Goal: Transaction & Acquisition: Purchase product/service

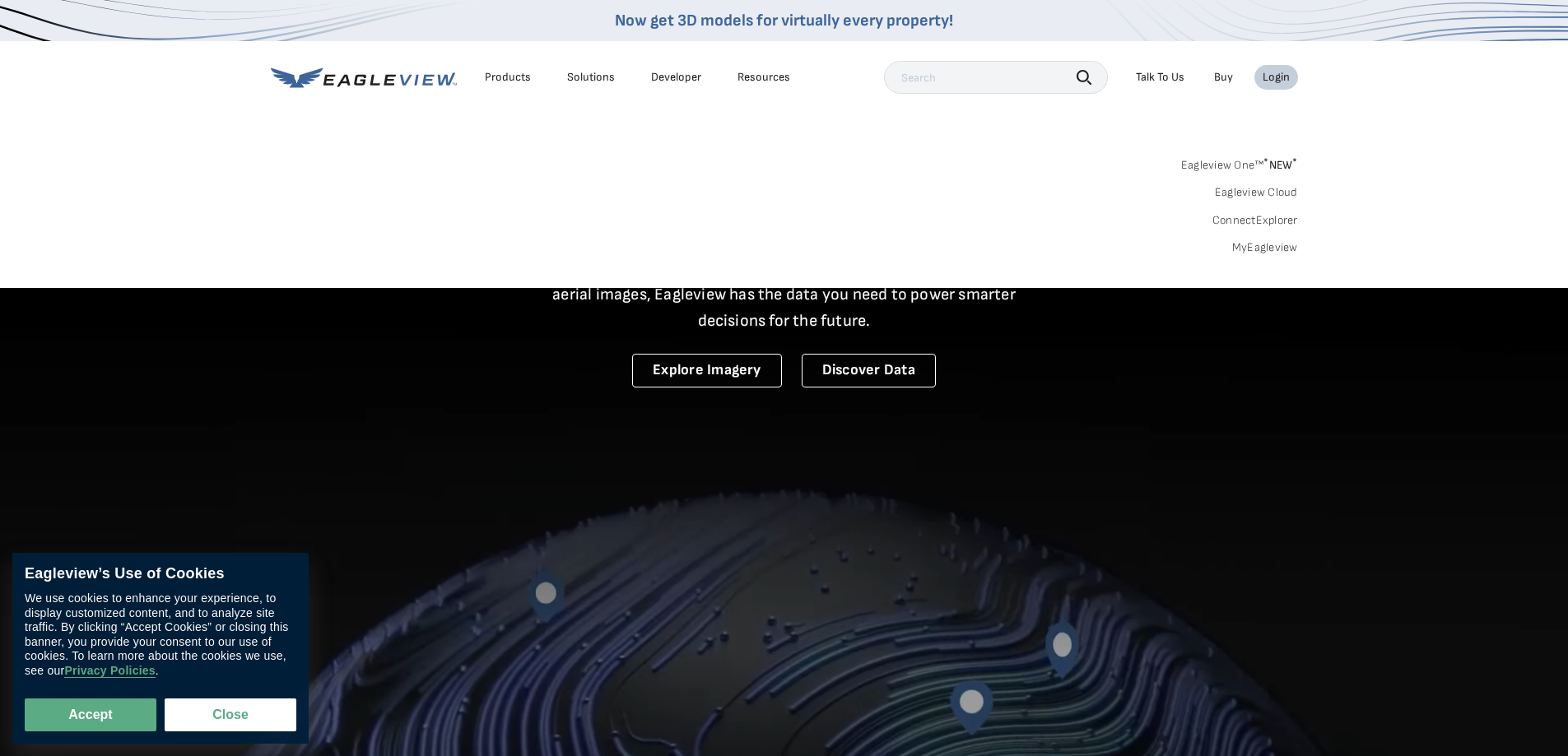
click at [1260, 242] on link "MyEagleview" at bounding box center [1265, 248] width 66 height 15
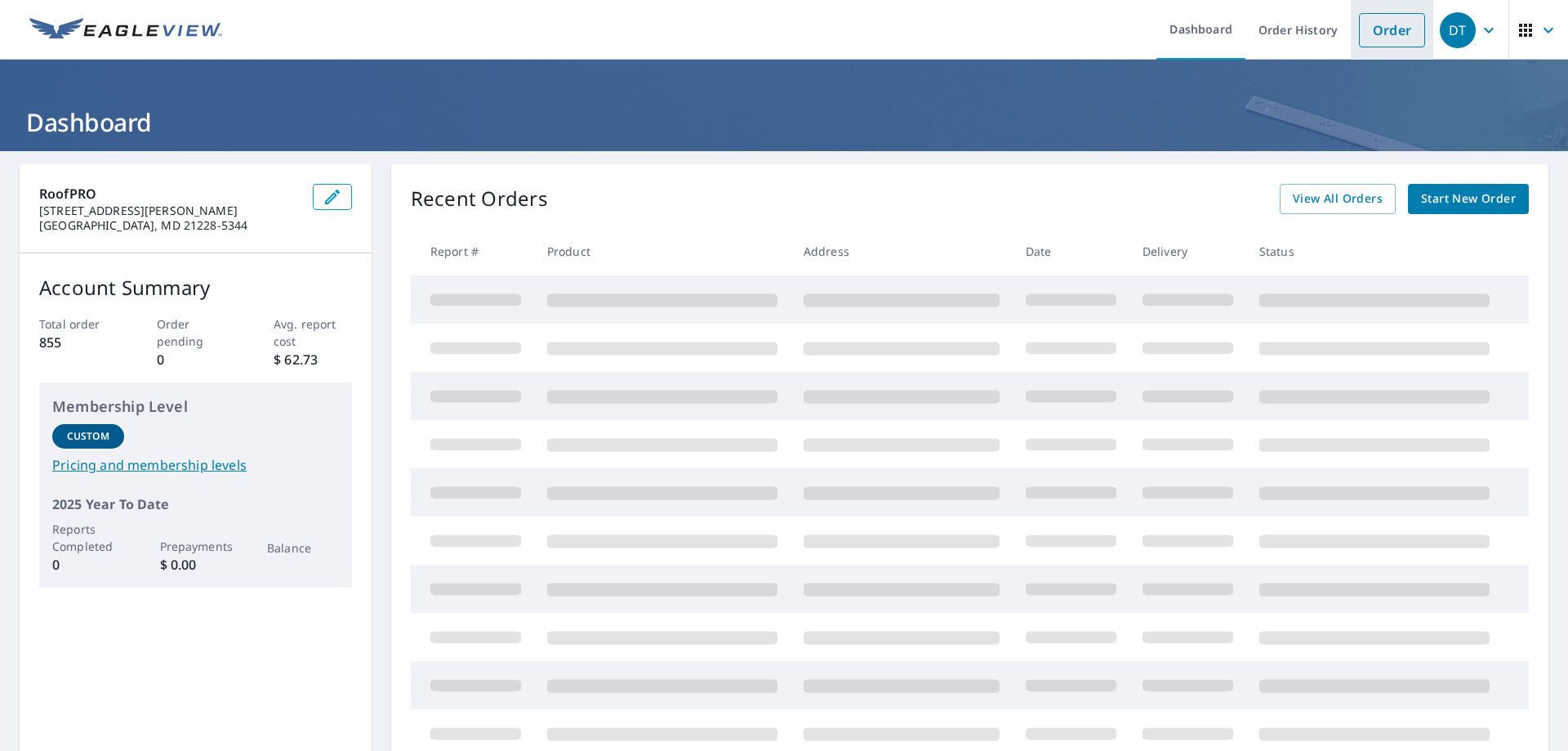
click at [1375, 26] on link "Order" at bounding box center [1392, 30] width 67 height 35
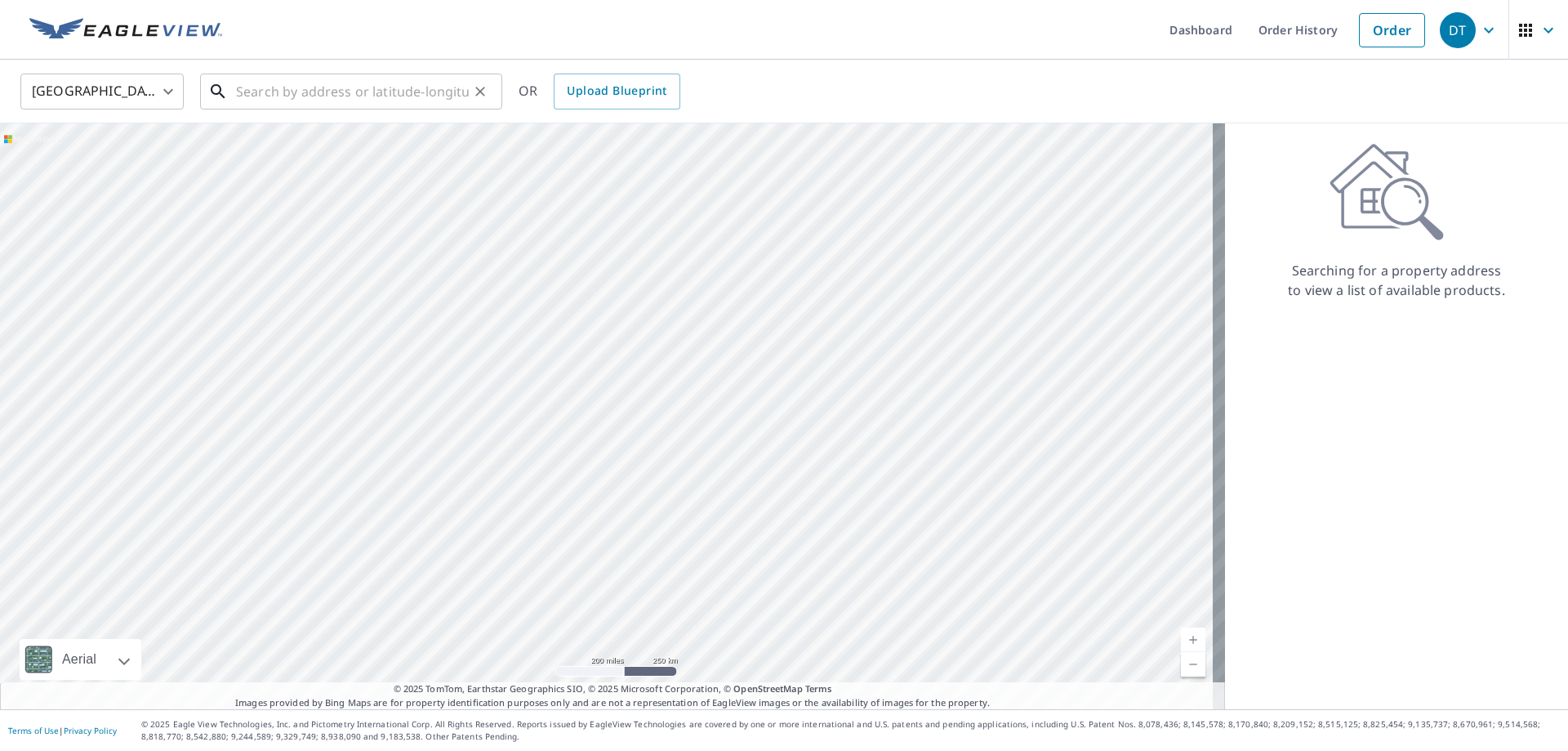
click at [333, 88] on input "text" at bounding box center [353, 91] width 233 height 46
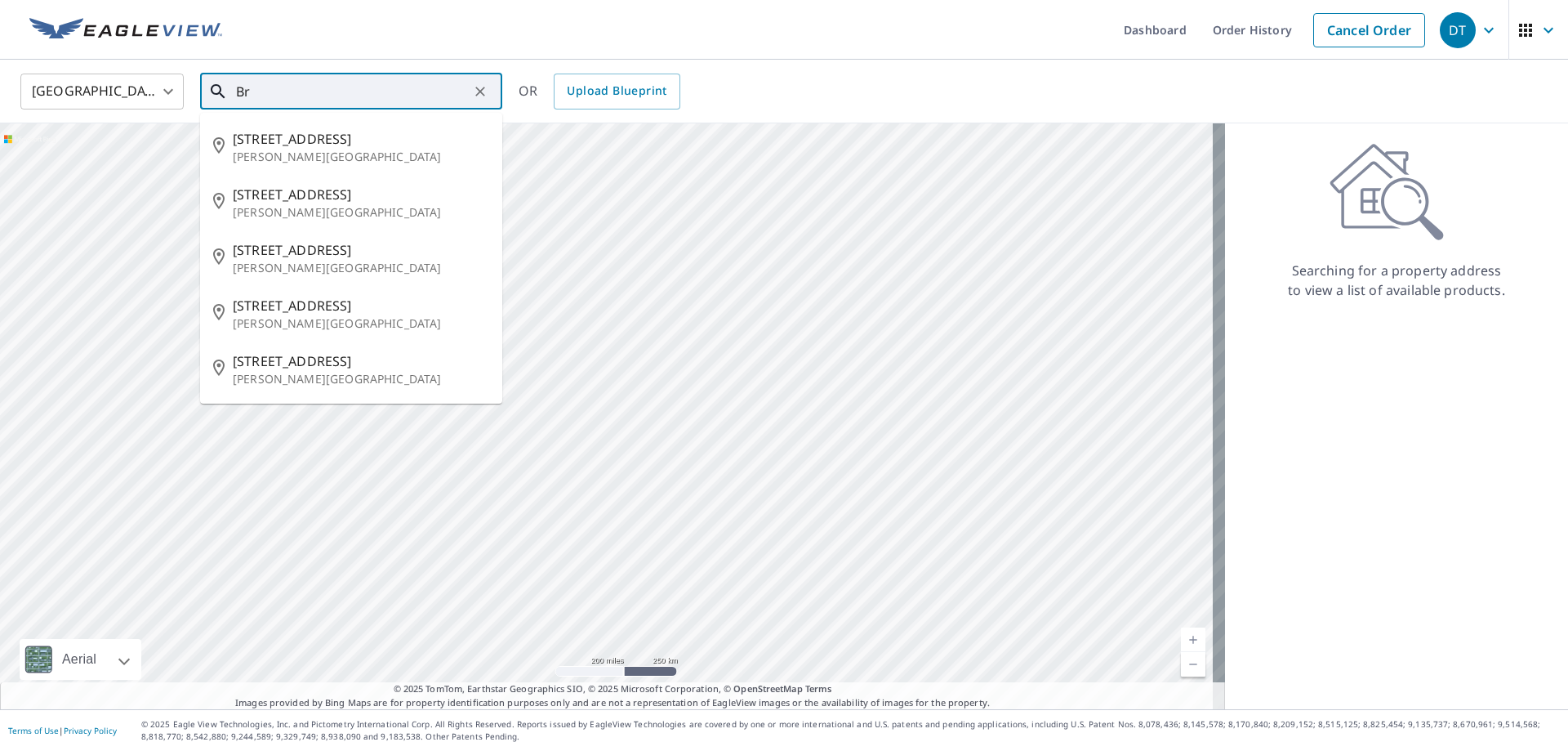
type input "B"
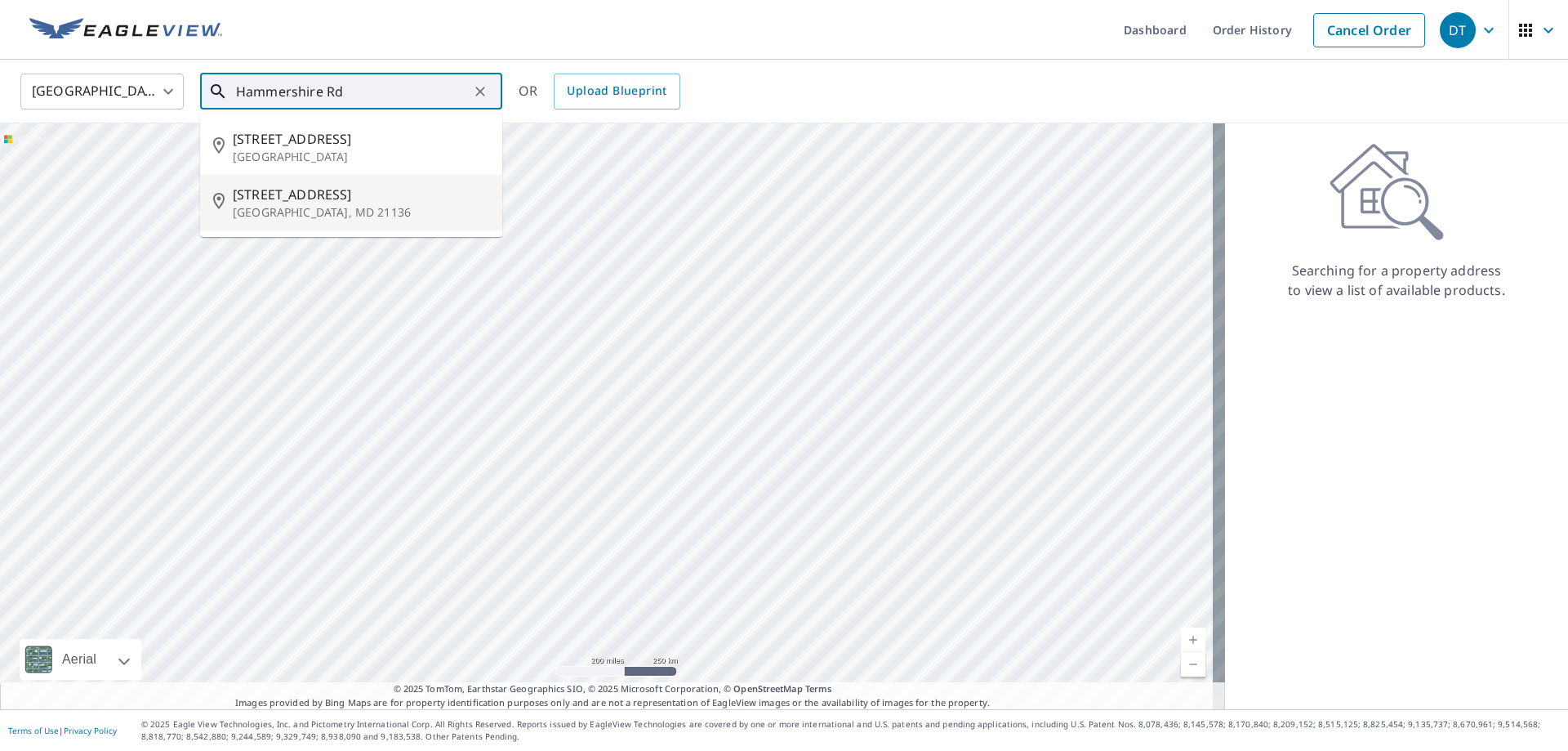
click at [384, 194] on span "[STREET_ADDRESS]" at bounding box center [362, 195] width 257 height 20
type input "[STREET_ADDRESS]"
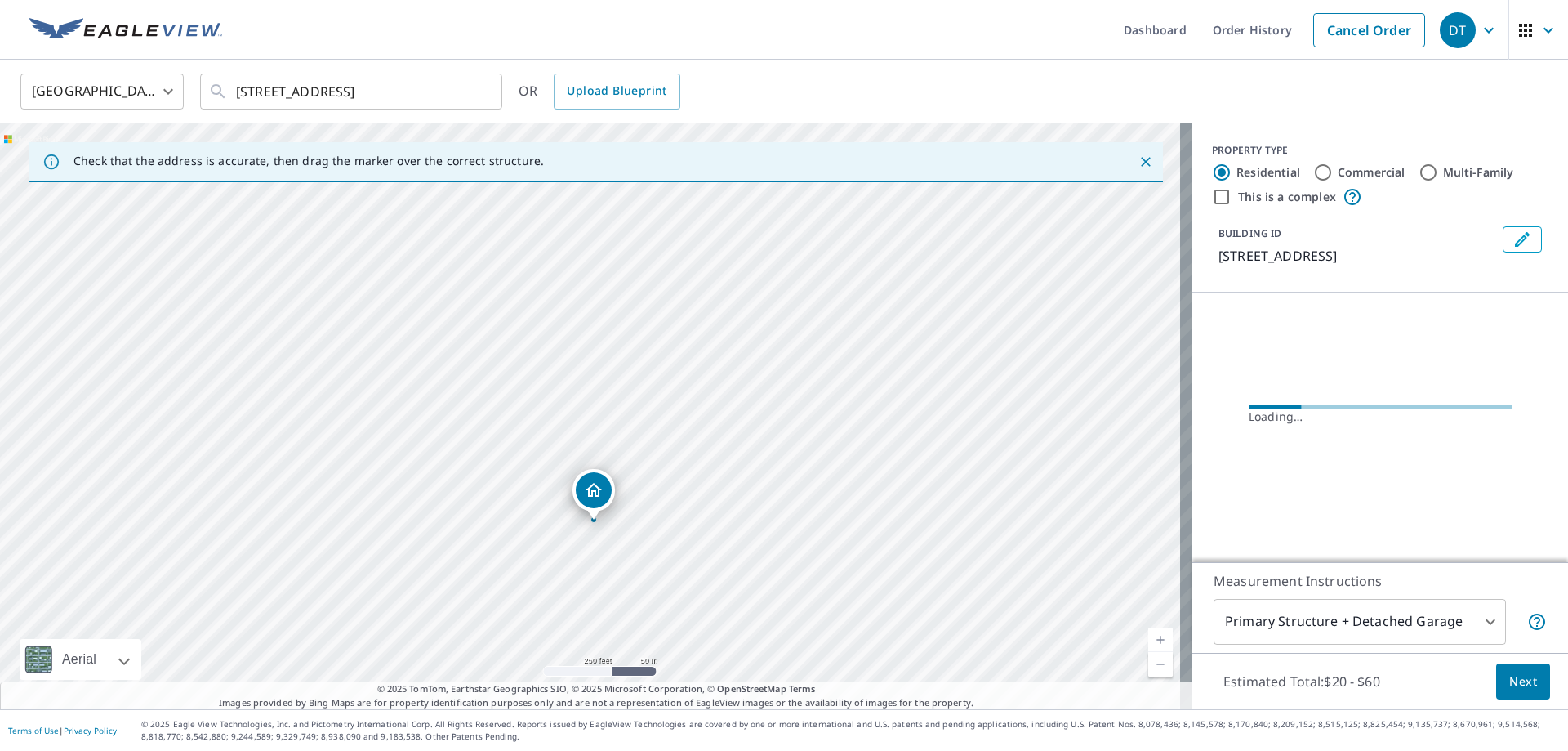
drag, startPoint x: 664, startPoint y: 393, endPoint x: 668, endPoint y: 499, distance: 106.1
click at [668, 499] on div "[STREET_ADDRESS]" at bounding box center [596, 416] width 1193 height 586
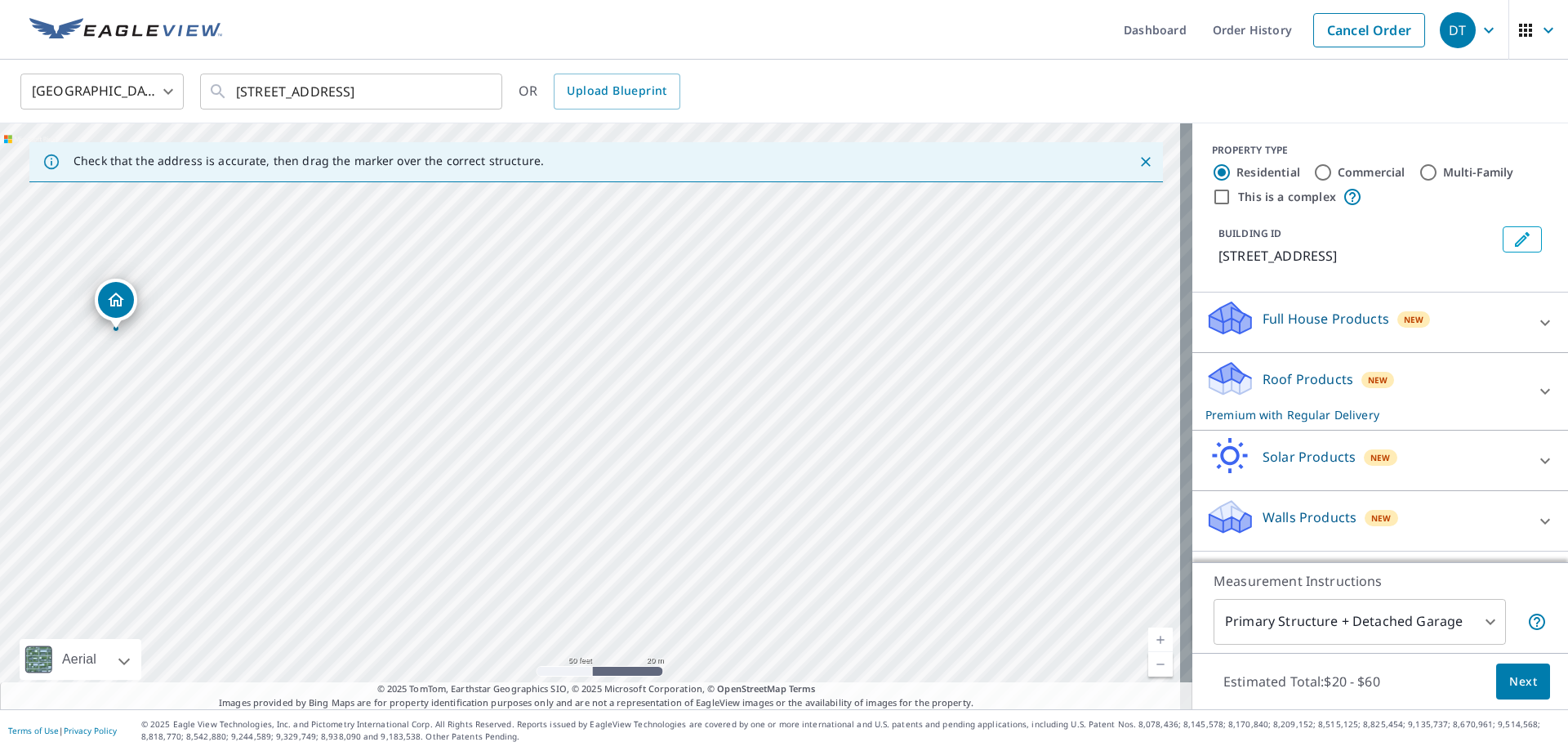
drag, startPoint x: 688, startPoint y: 388, endPoint x: 808, endPoint y: 236, distance: 193.7
click at [808, 236] on div "[STREET_ADDRESS]" at bounding box center [596, 416] width 1193 height 586
drag, startPoint x: 678, startPoint y: 483, endPoint x: 706, endPoint y: 231, distance: 253.6
click at [706, 231] on div "[STREET_ADDRESS]" at bounding box center [596, 416] width 1193 height 586
drag, startPoint x: 593, startPoint y: 411, endPoint x: 594, endPoint y: 324, distance: 87.0
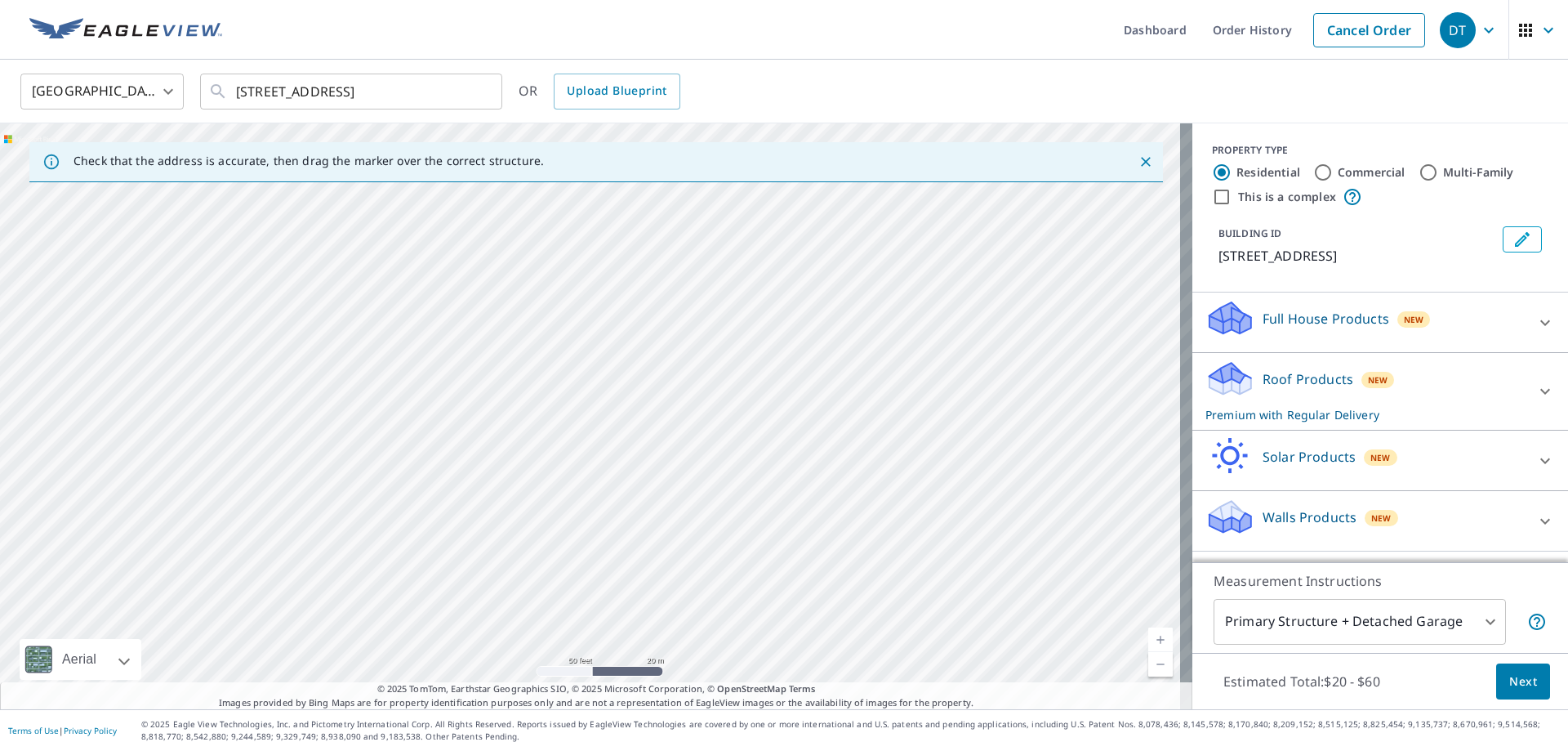
click at [594, 324] on div "[STREET_ADDRESS]" at bounding box center [596, 416] width 1193 height 586
click at [696, 385] on div "[STREET_ADDRESS]" at bounding box center [596, 416] width 1193 height 586
drag, startPoint x: 621, startPoint y: 406, endPoint x: 676, endPoint y: 200, distance: 213.2
click at [676, 200] on div "[STREET_ADDRESS]" at bounding box center [596, 416] width 1193 height 586
drag, startPoint x: 850, startPoint y: 498, endPoint x: 785, endPoint y: 483, distance: 66.7
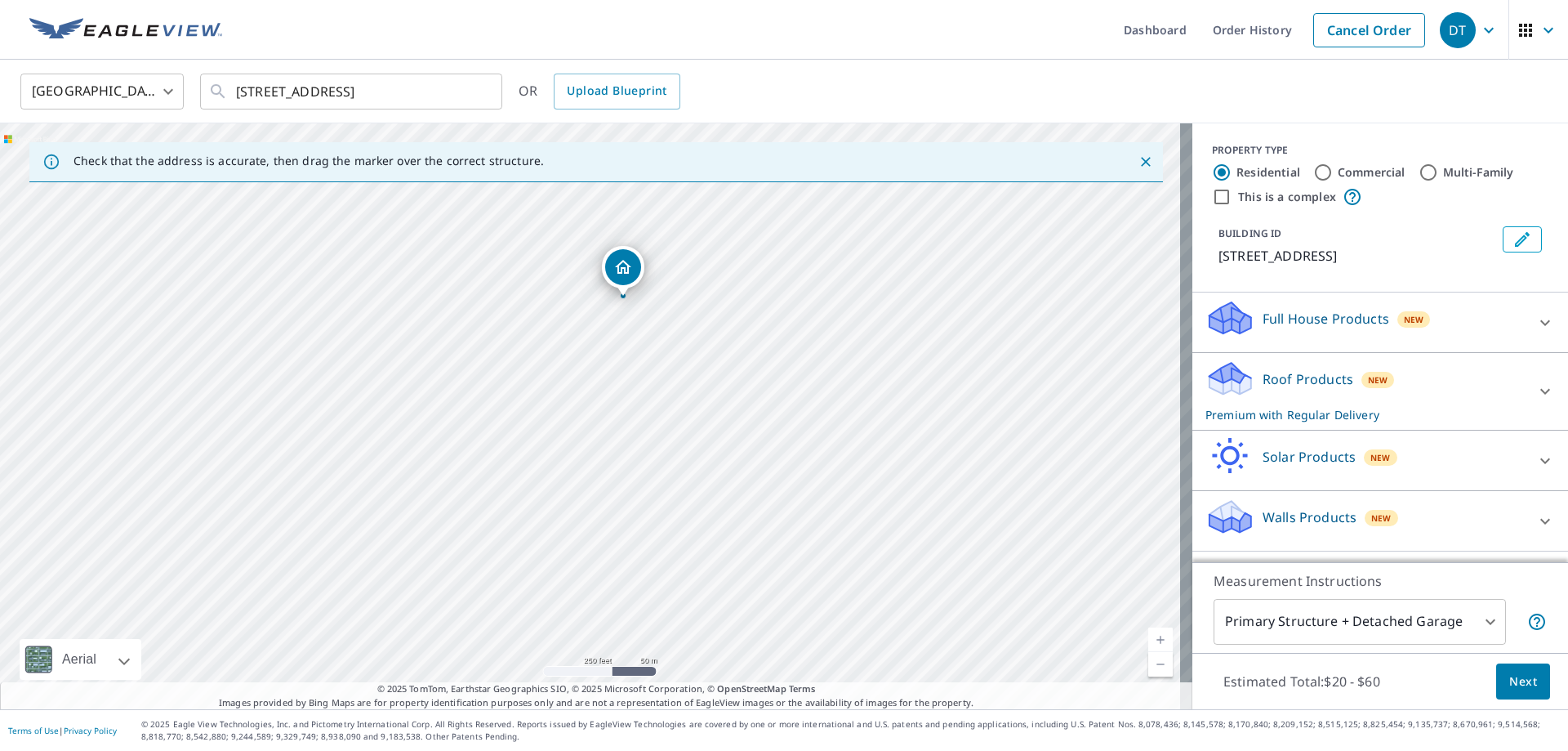
click at [785, 483] on div "[STREET_ADDRESS]" at bounding box center [596, 416] width 1193 height 586
drag, startPoint x: 787, startPoint y: 478, endPoint x: 747, endPoint y: 572, distance: 102.2
click at [747, 572] on div "[STREET_ADDRESS]" at bounding box center [596, 416] width 1193 height 586
drag, startPoint x: 765, startPoint y: 491, endPoint x: 735, endPoint y: 396, distance: 99.6
click at [713, 355] on div "[STREET_ADDRESS]" at bounding box center [596, 416] width 1193 height 586
